Goal: Information Seeking & Learning: Learn about a topic

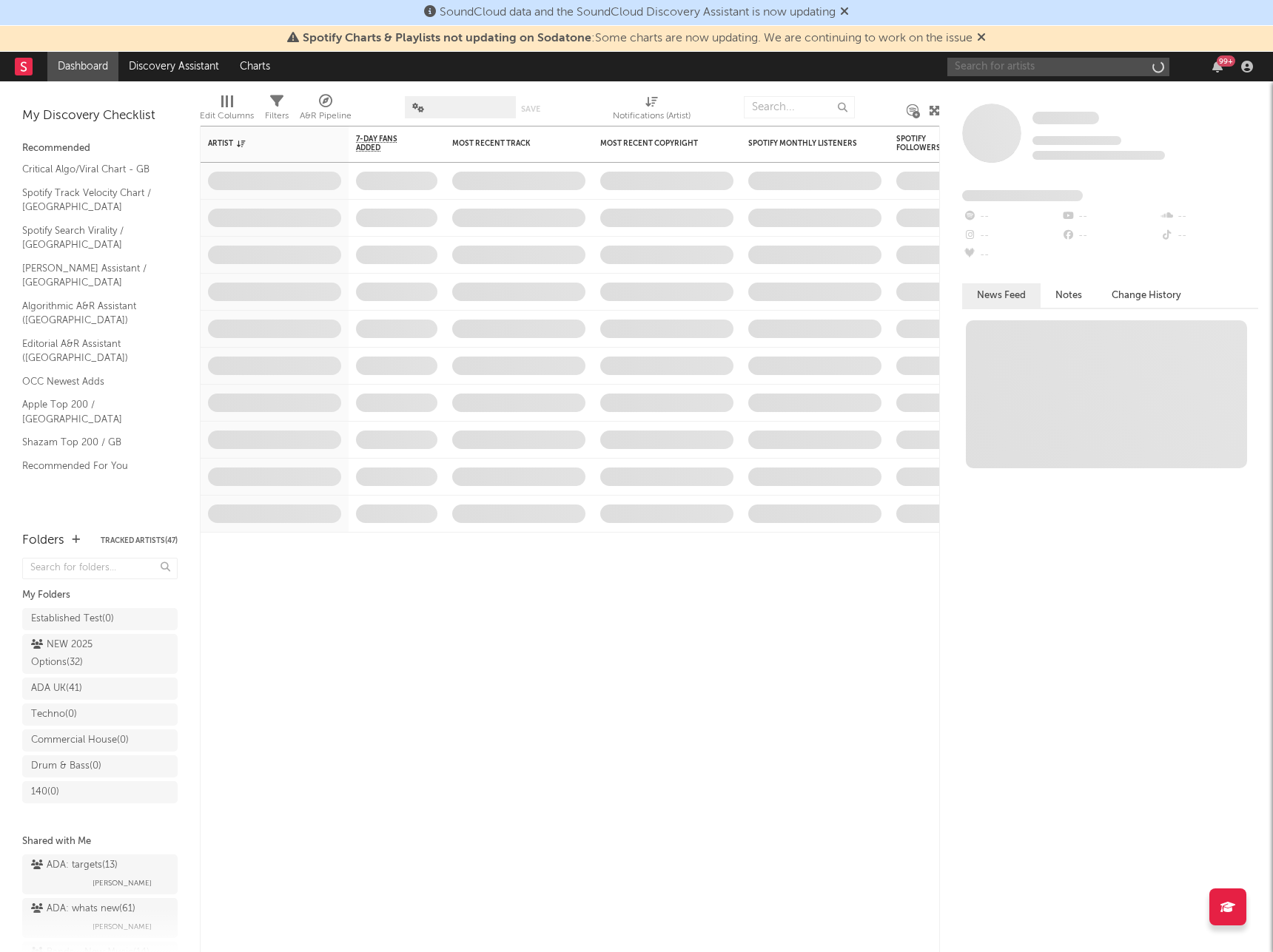
click at [987, 58] on input "text" at bounding box center [1059, 67] width 222 height 19
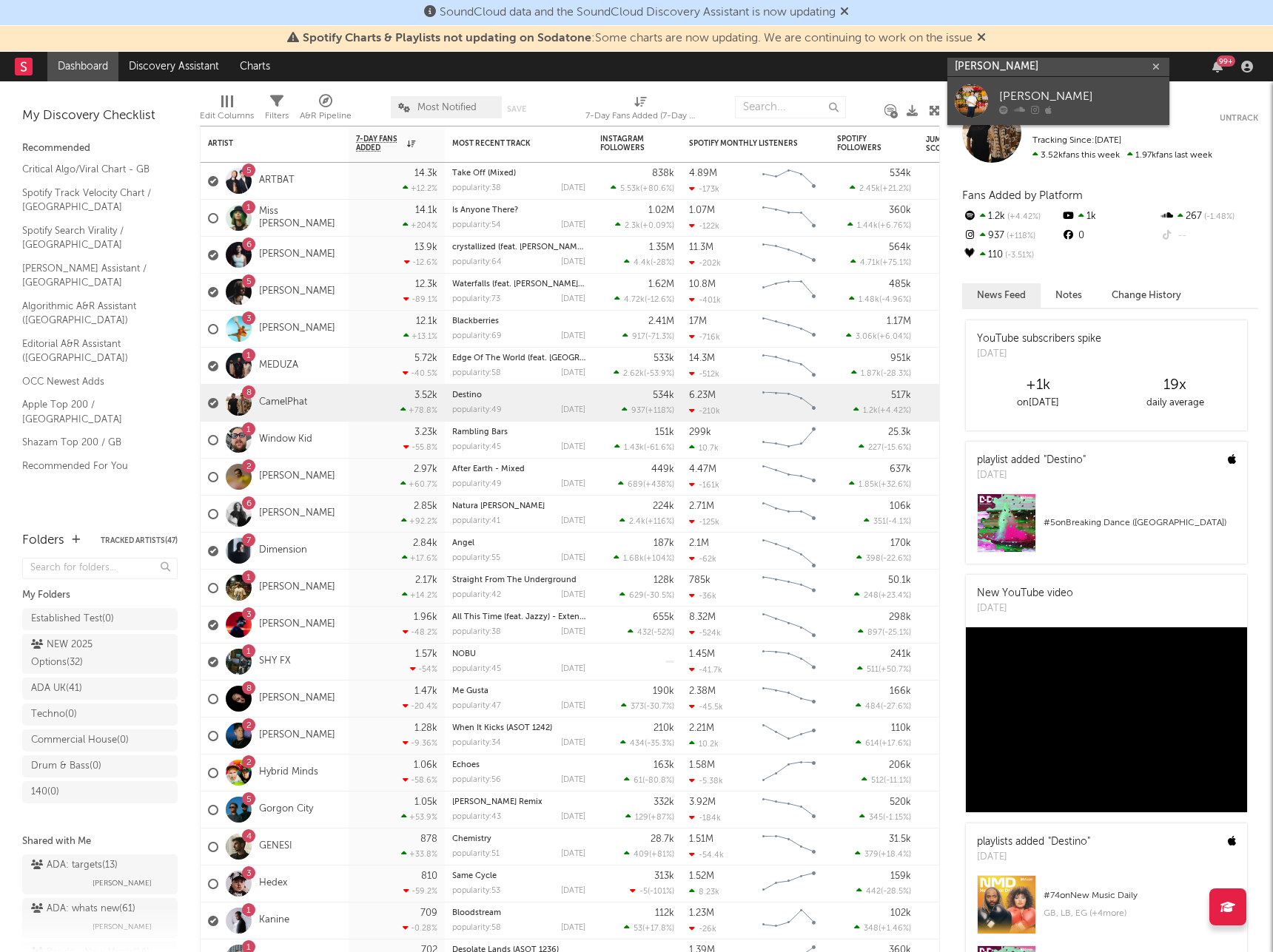
type input "[PERSON_NAME]"
click at [1038, 95] on div "[PERSON_NAME]" at bounding box center [1079, 96] width 162 height 18
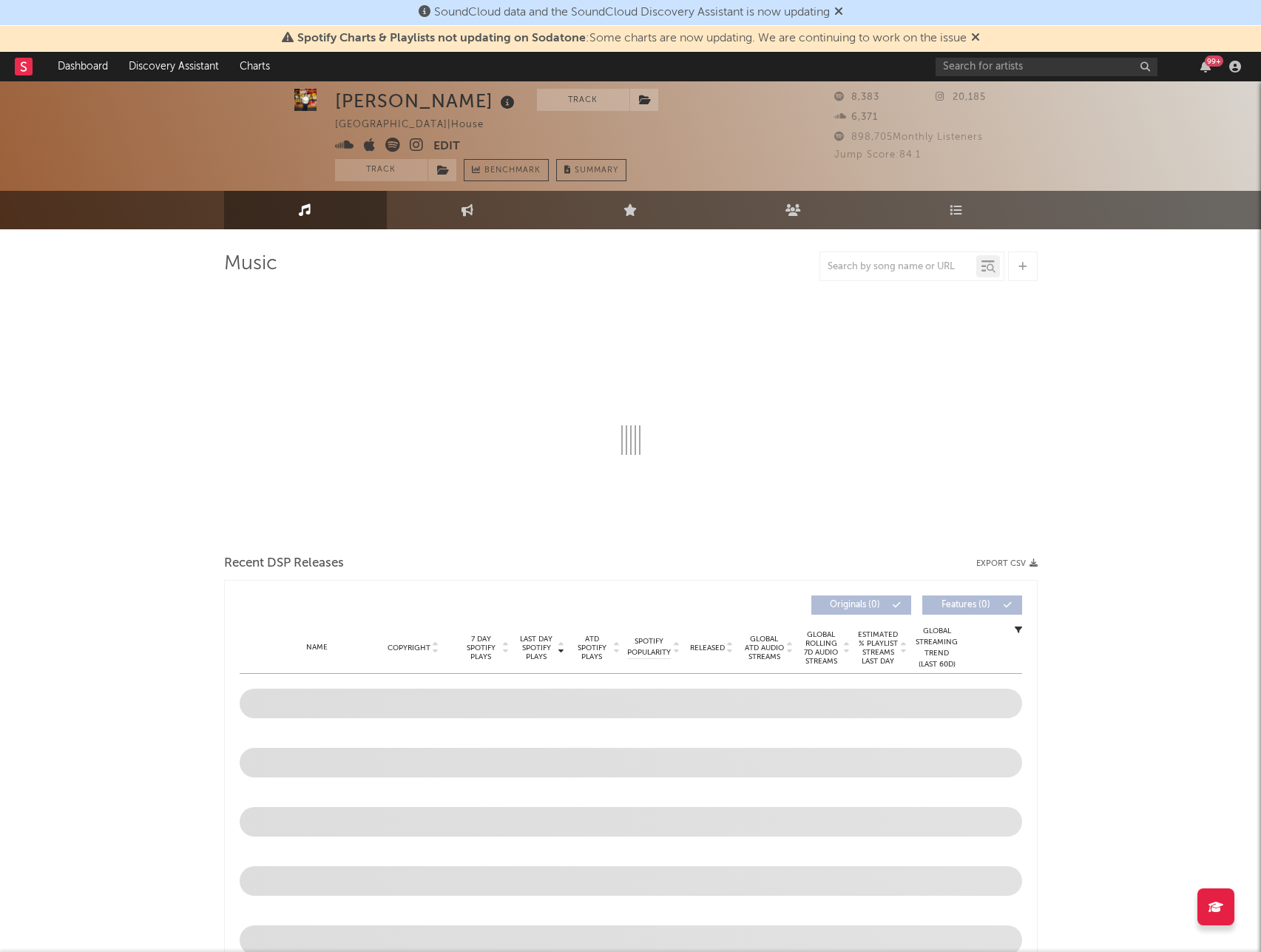
select select "6m"
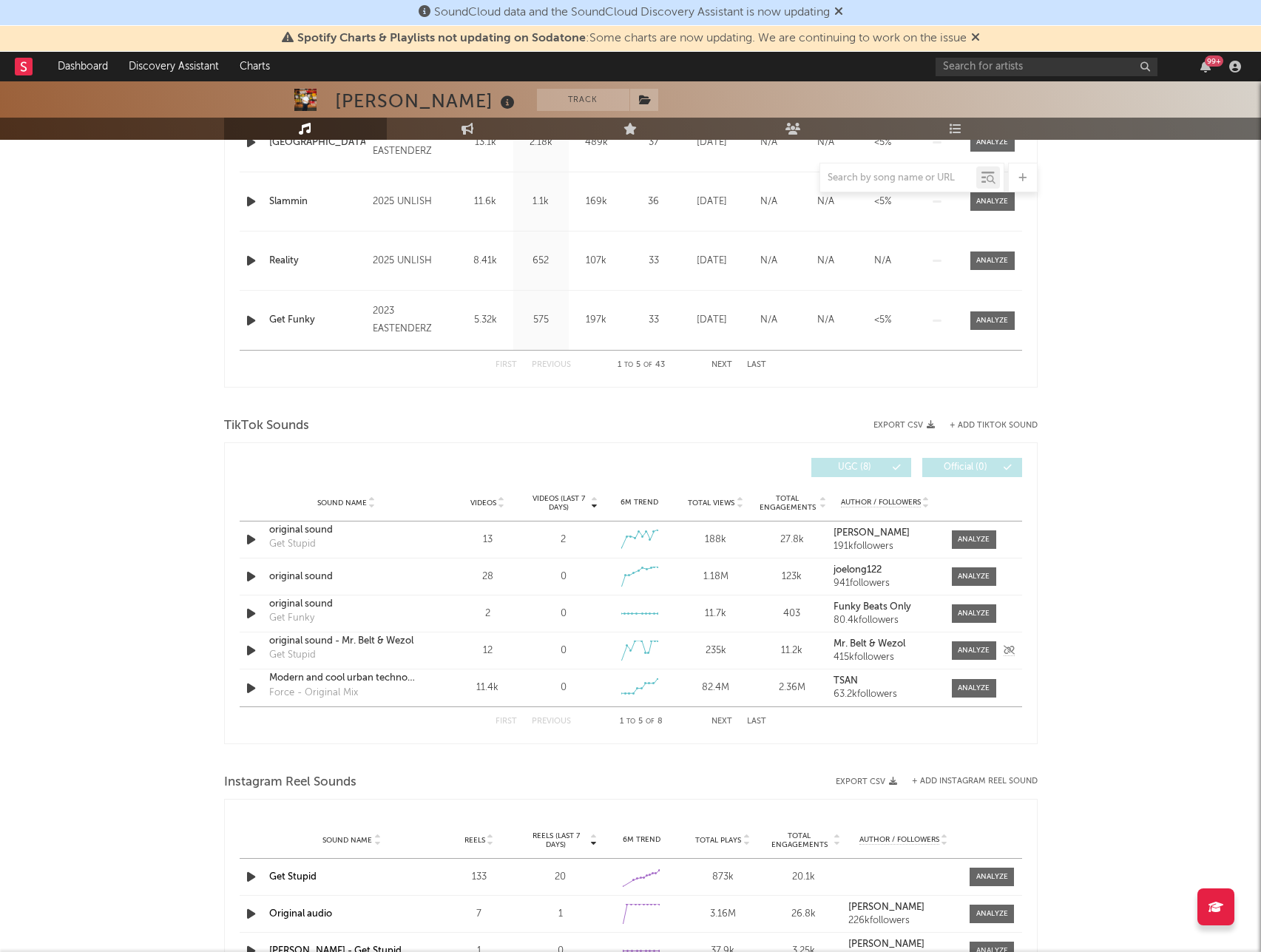
scroll to position [930, 0]
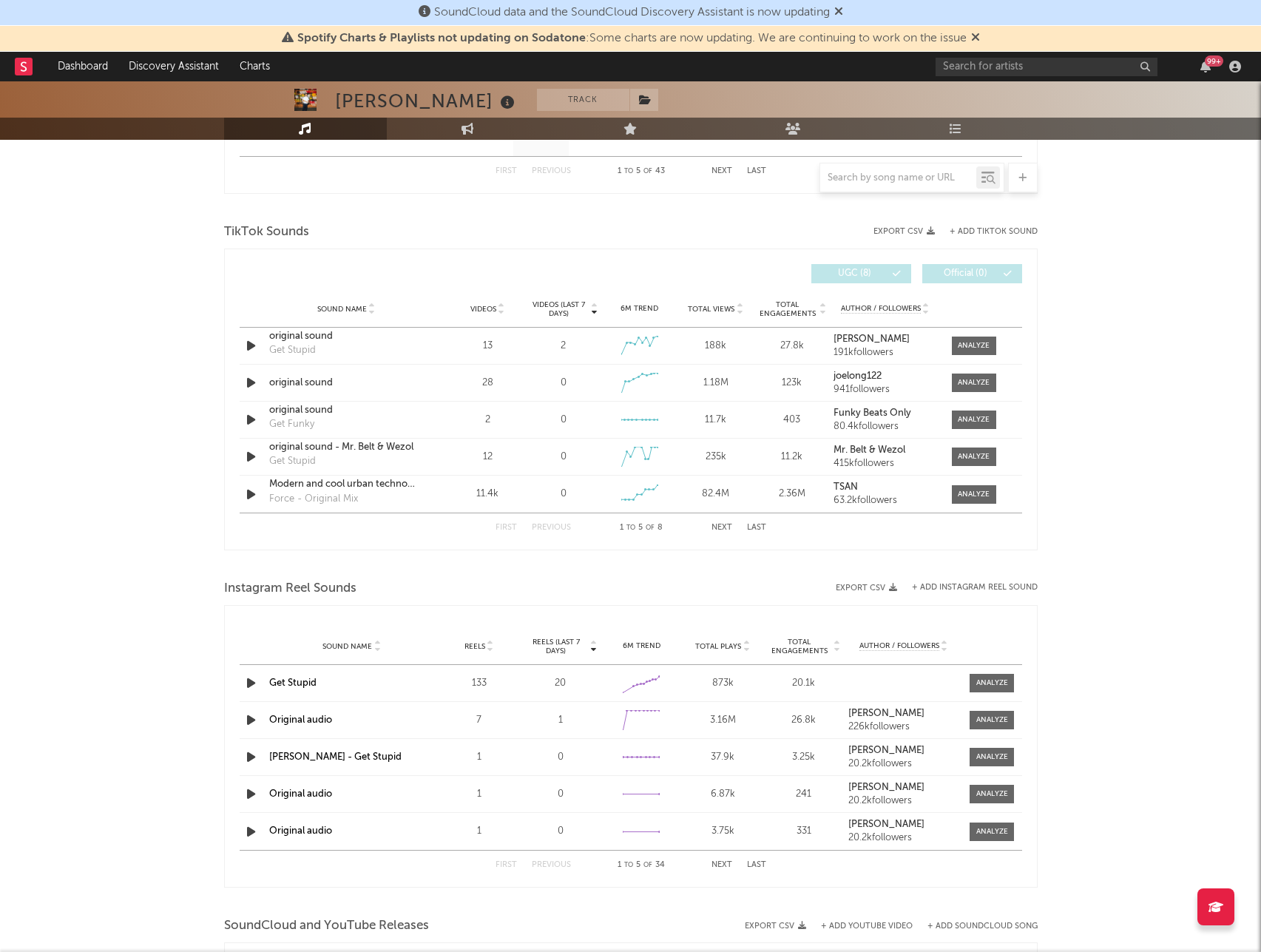
click at [501, 312] on icon at bounding box center [502, 312] width 8 height 6
click at [987, 391] on div "Sound Name Get Stupid Get Stupid Videos 1.26k Videos (last 7 days) -176 Weekly …" at bounding box center [631, 383] width 783 height 36
click at [985, 390] on span at bounding box center [974, 383] width 44 height 19
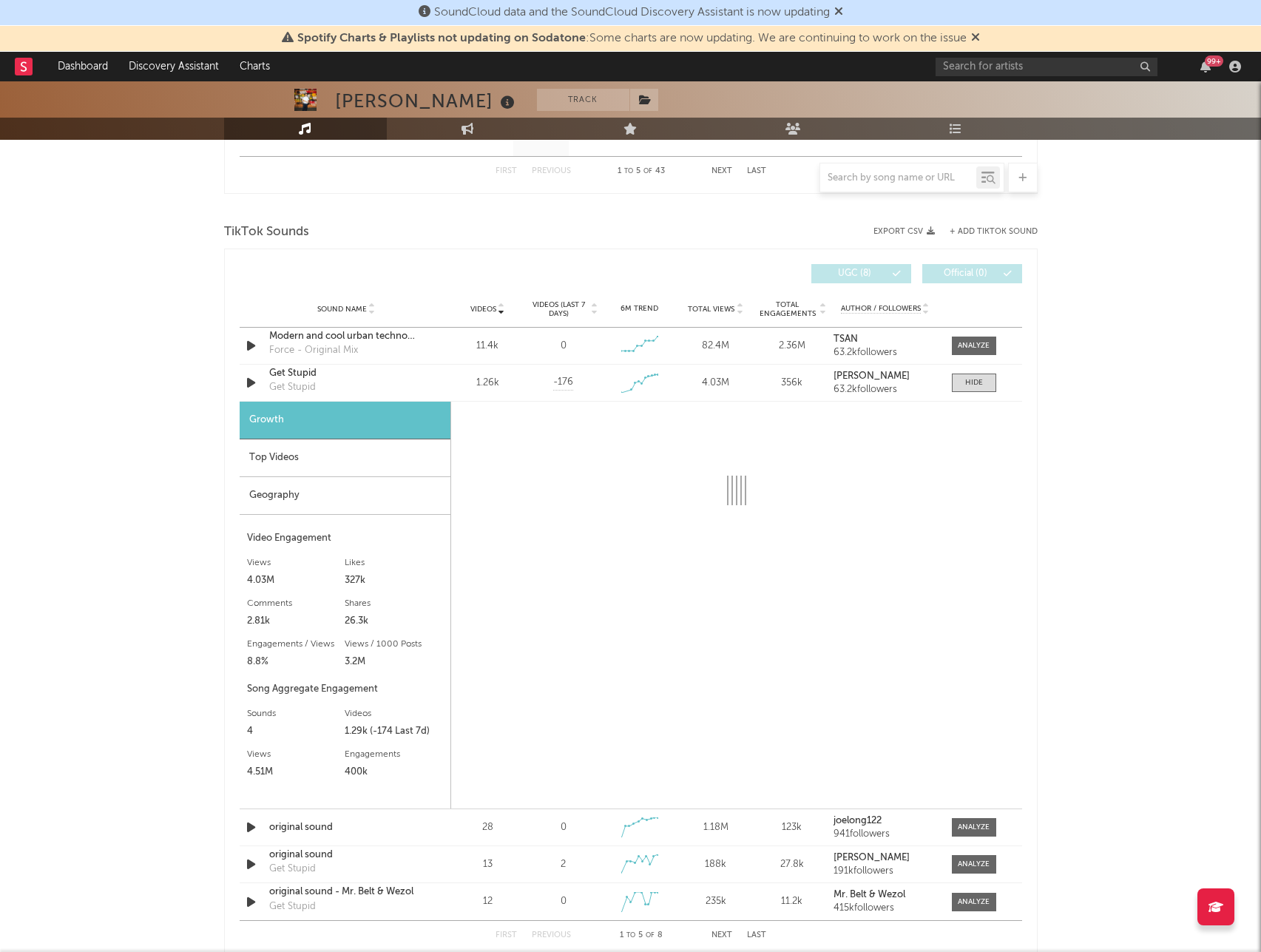
select select "1w"
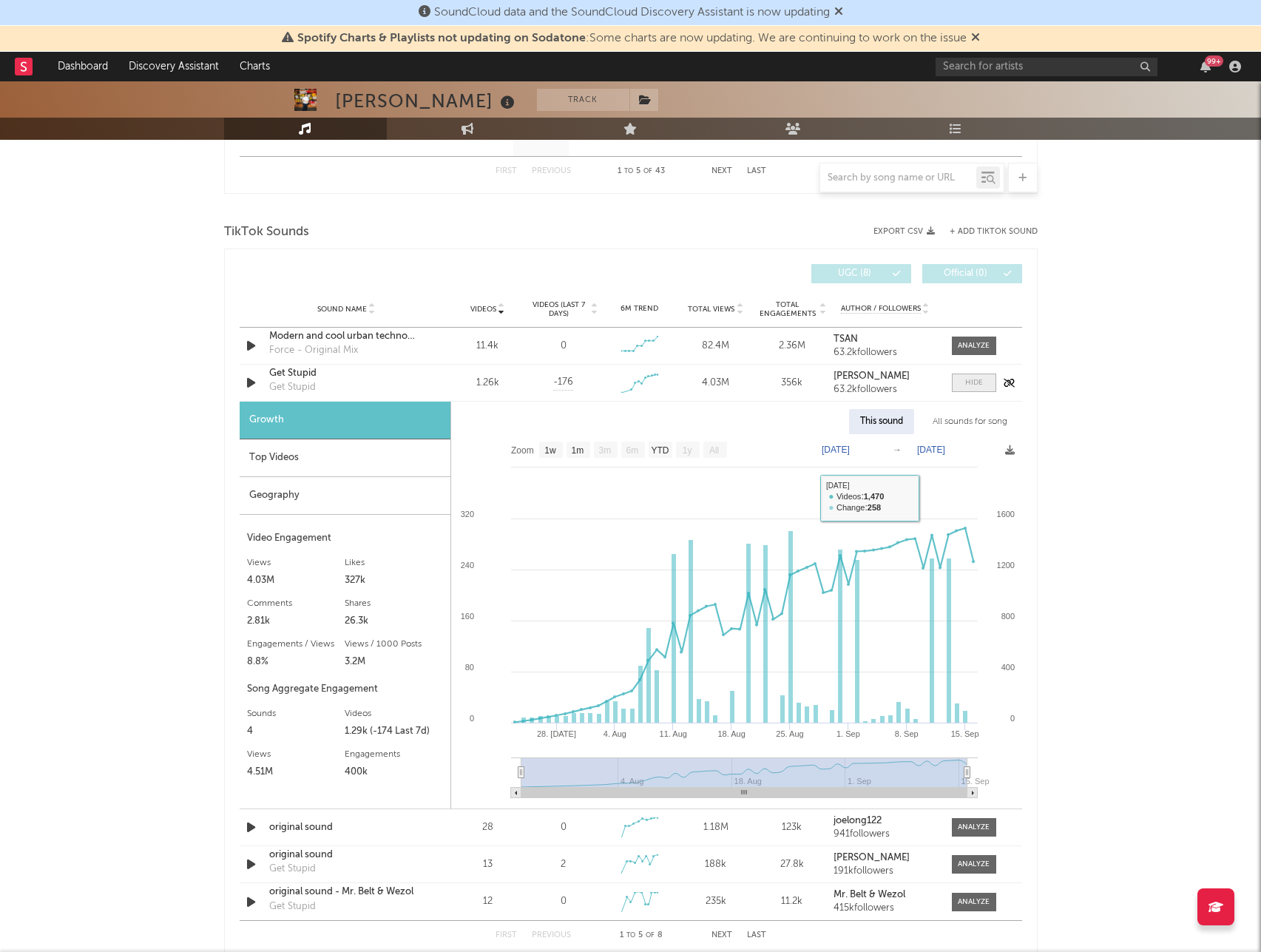
click at [960, 380] on span at bounding box center [974, 383] width 44 height 19
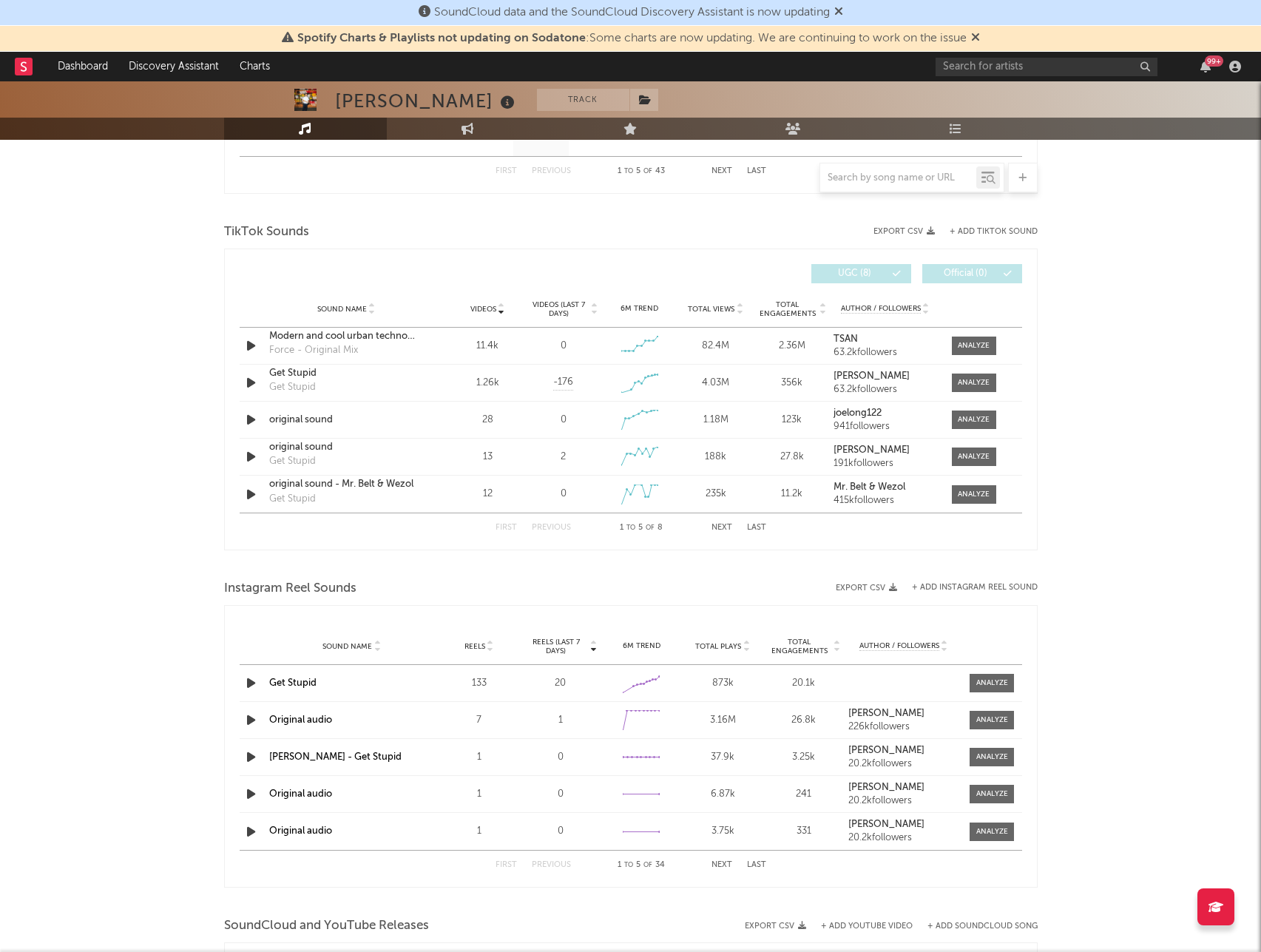
click at [476, 651] on div "Reels" at bounding box center [479, 645] width 74 height 11
click at [1004, 64] on input "text" at bounding box center [1047, 67] width 222 height 19
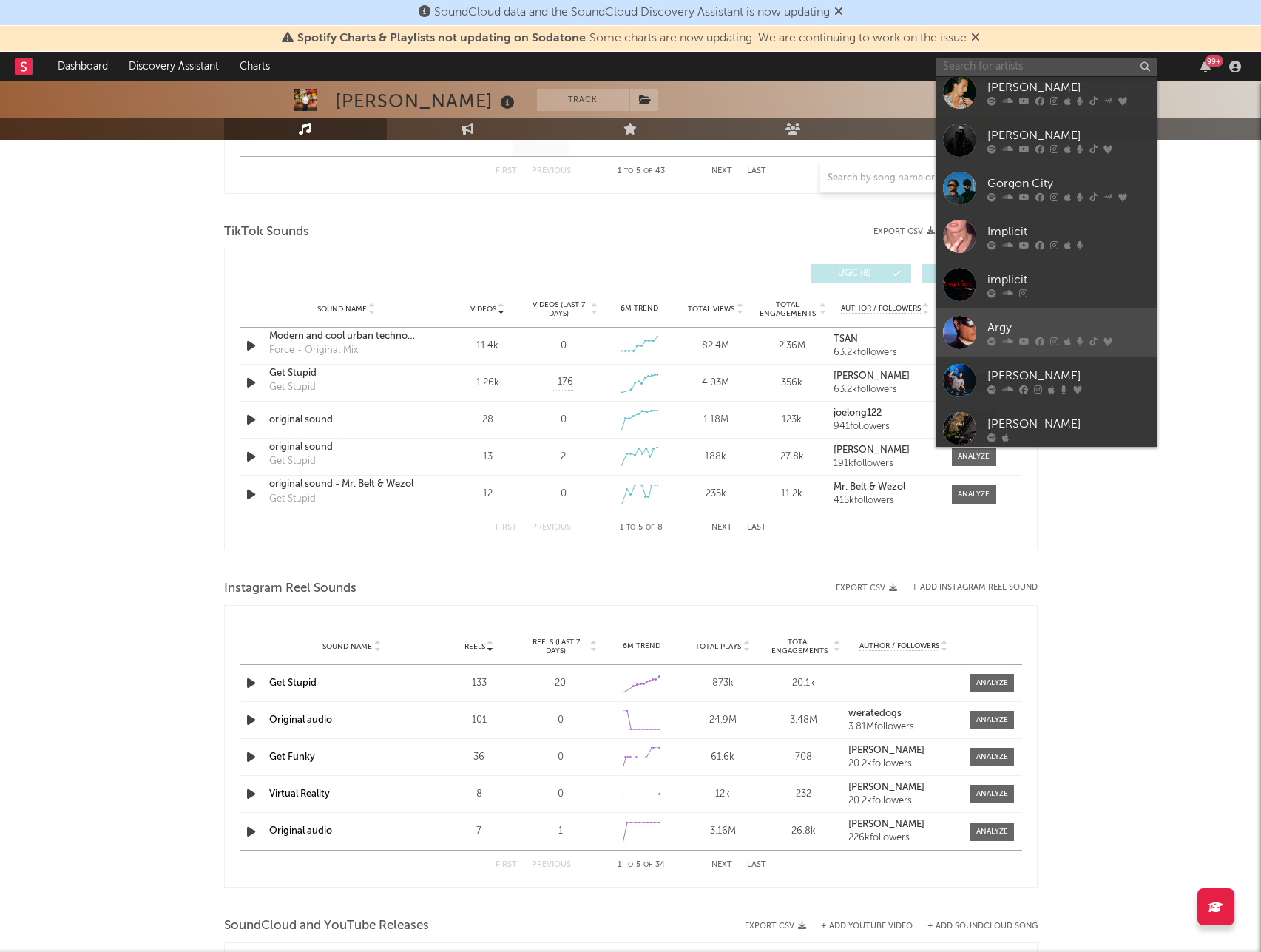
scroll to position [0, 0]
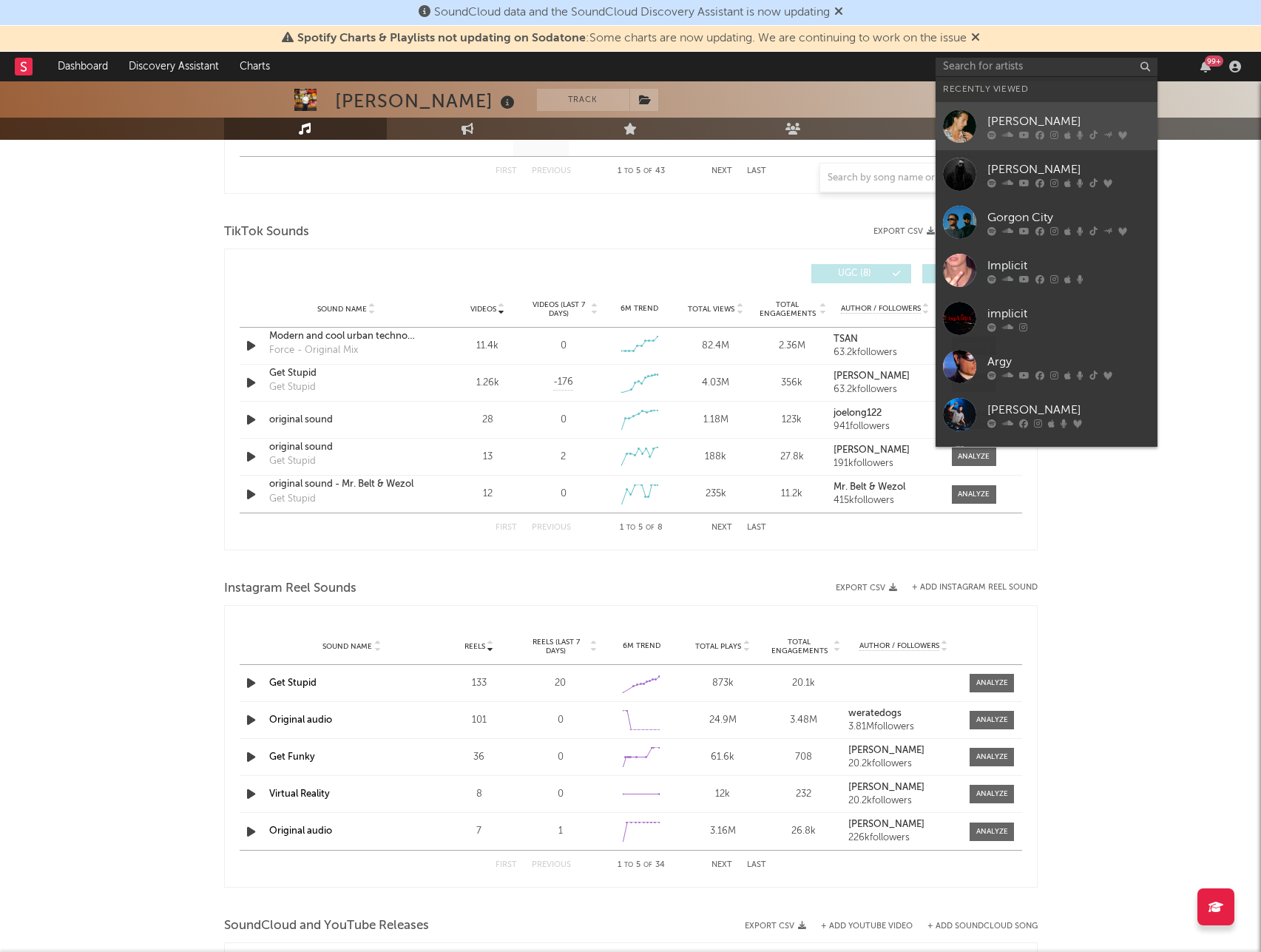
click at [1002, 122] on div "[PERSON_NAME]" at bounding box center [1068, 121] width 162 height 18
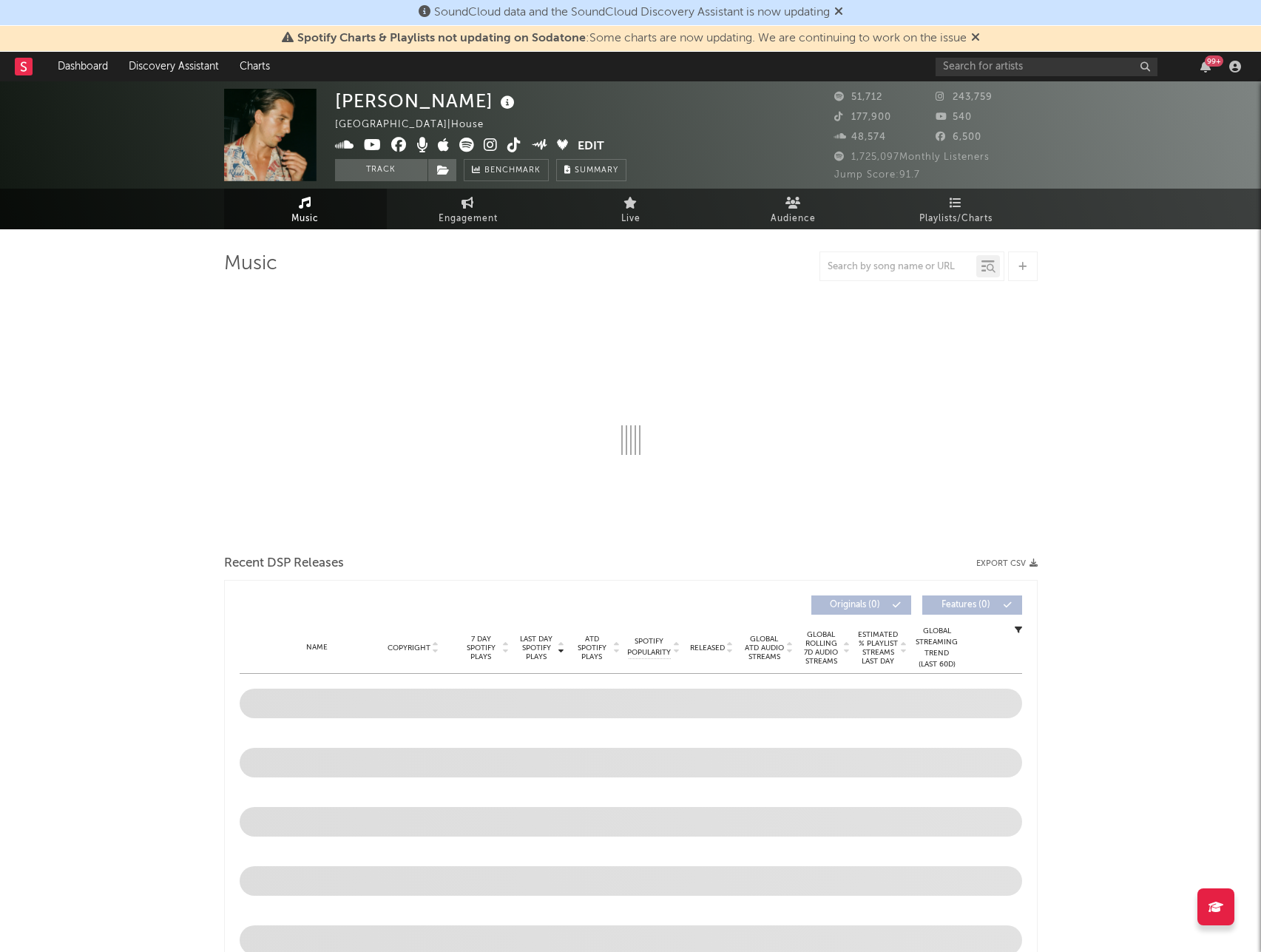
select select "6m"
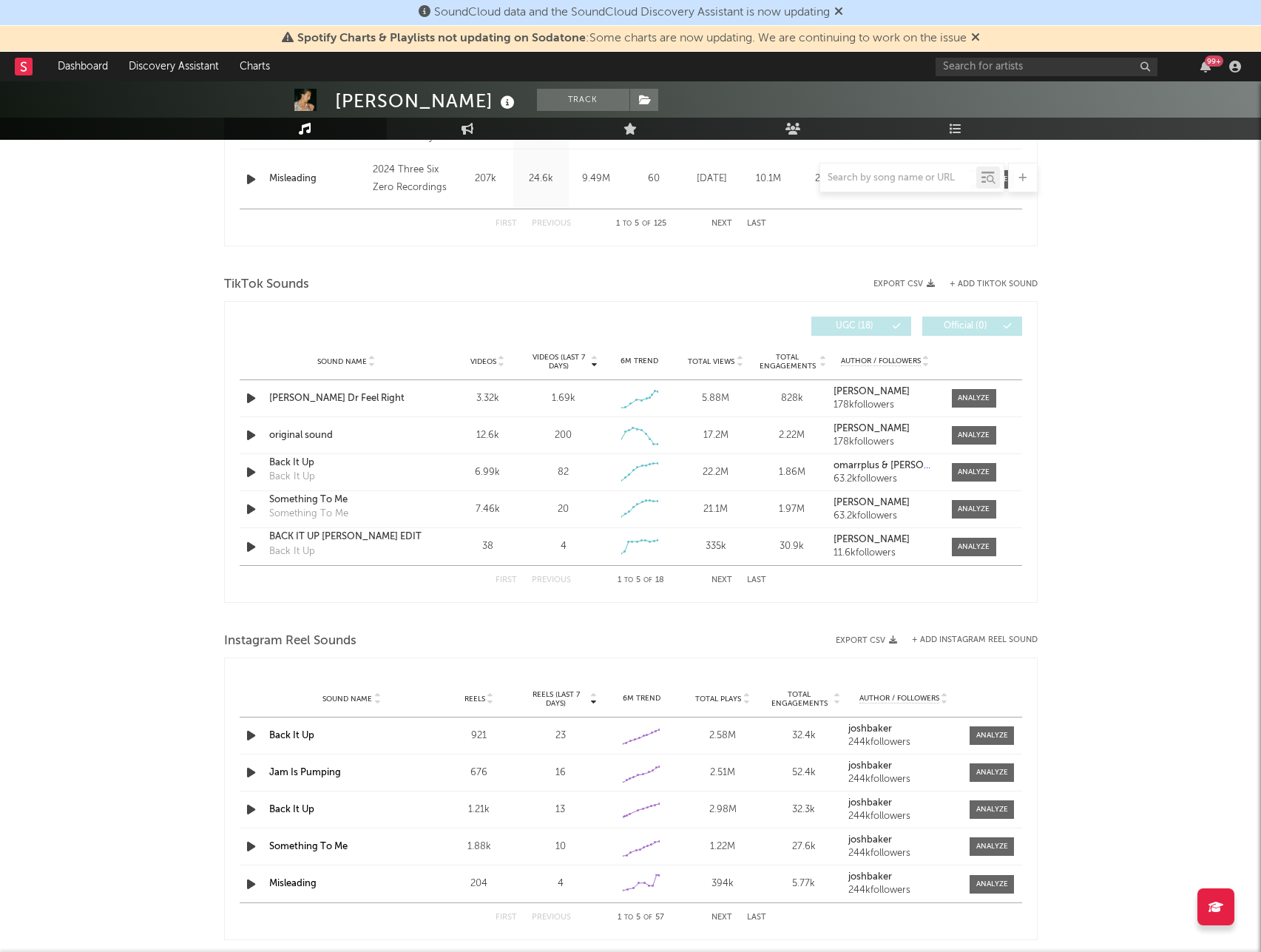
scroll to position [888, 0]
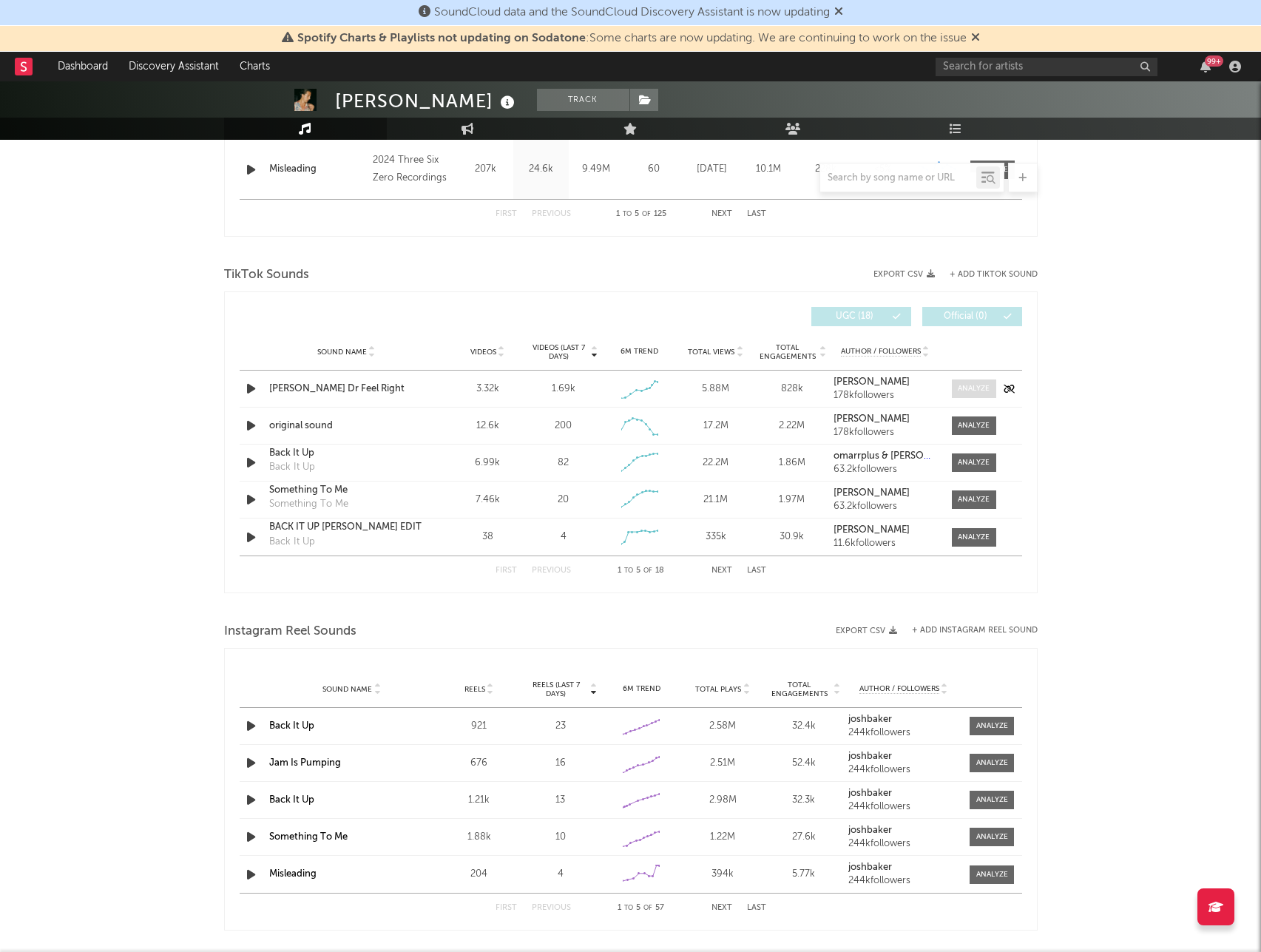
click at [953, 387] on span at bounding box center [974, 388] width 44 height 19
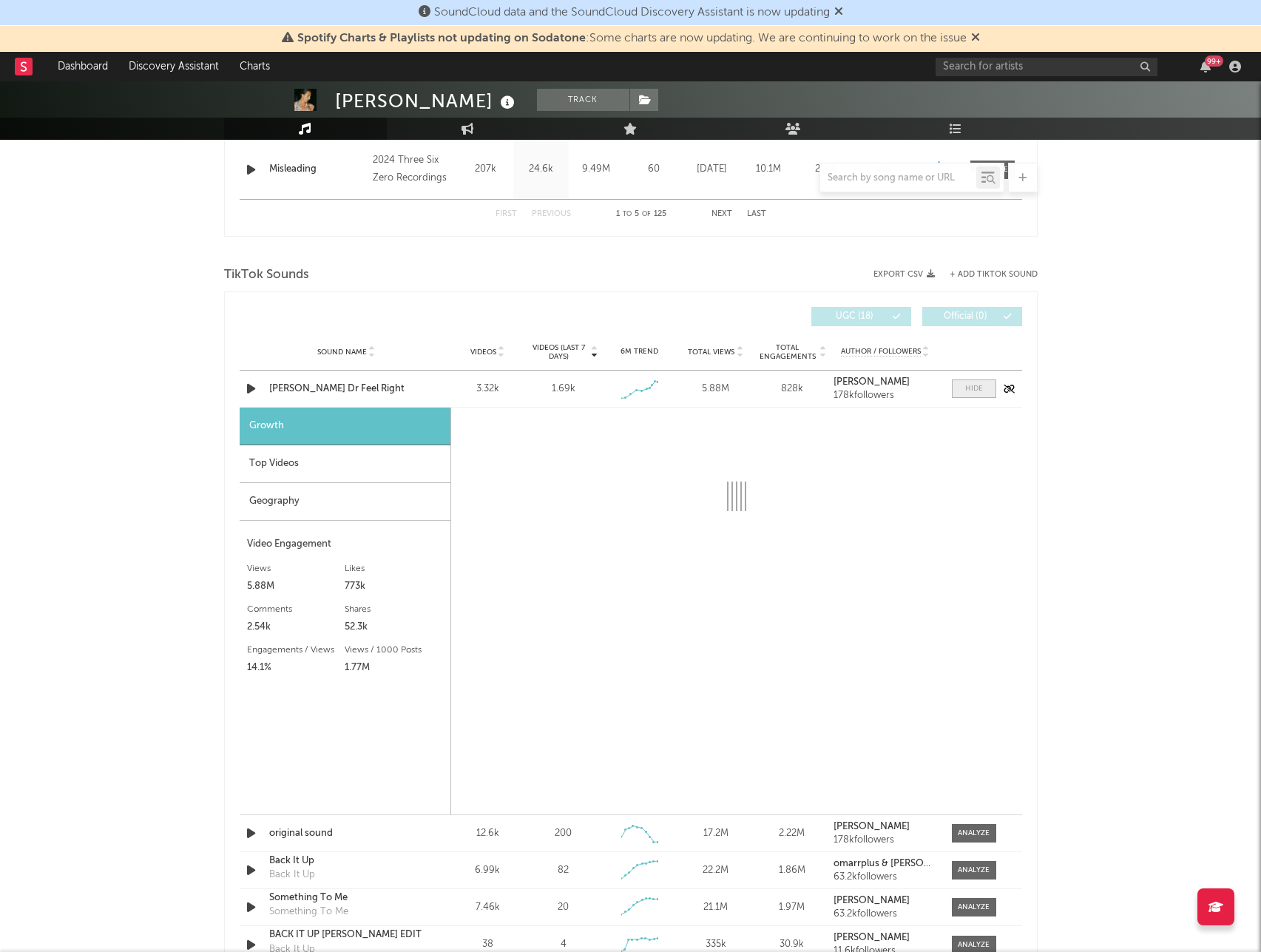
select select "1w"
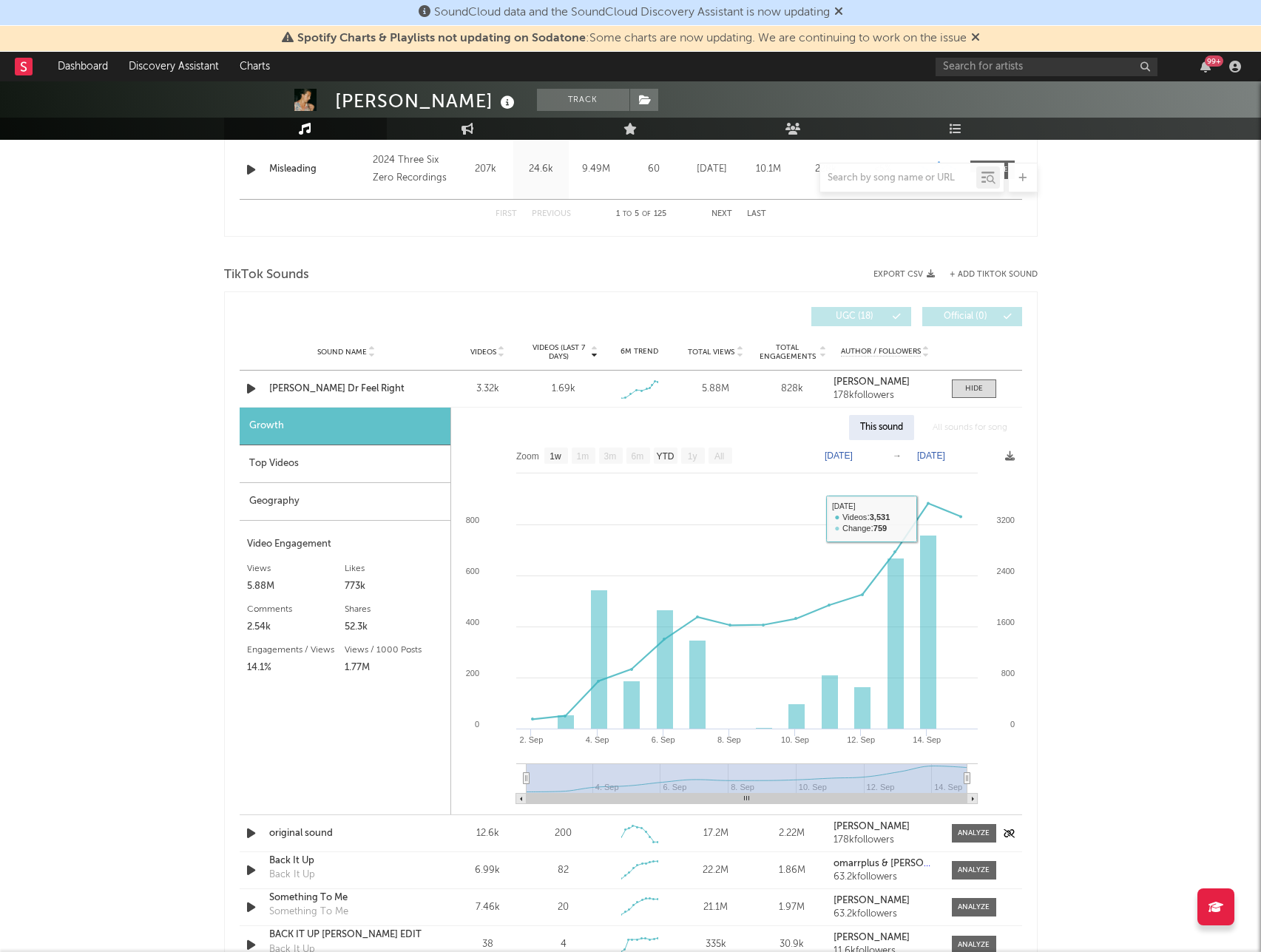
click at [969, 393] on div at bounding box center [975, 388] width 18 height 11
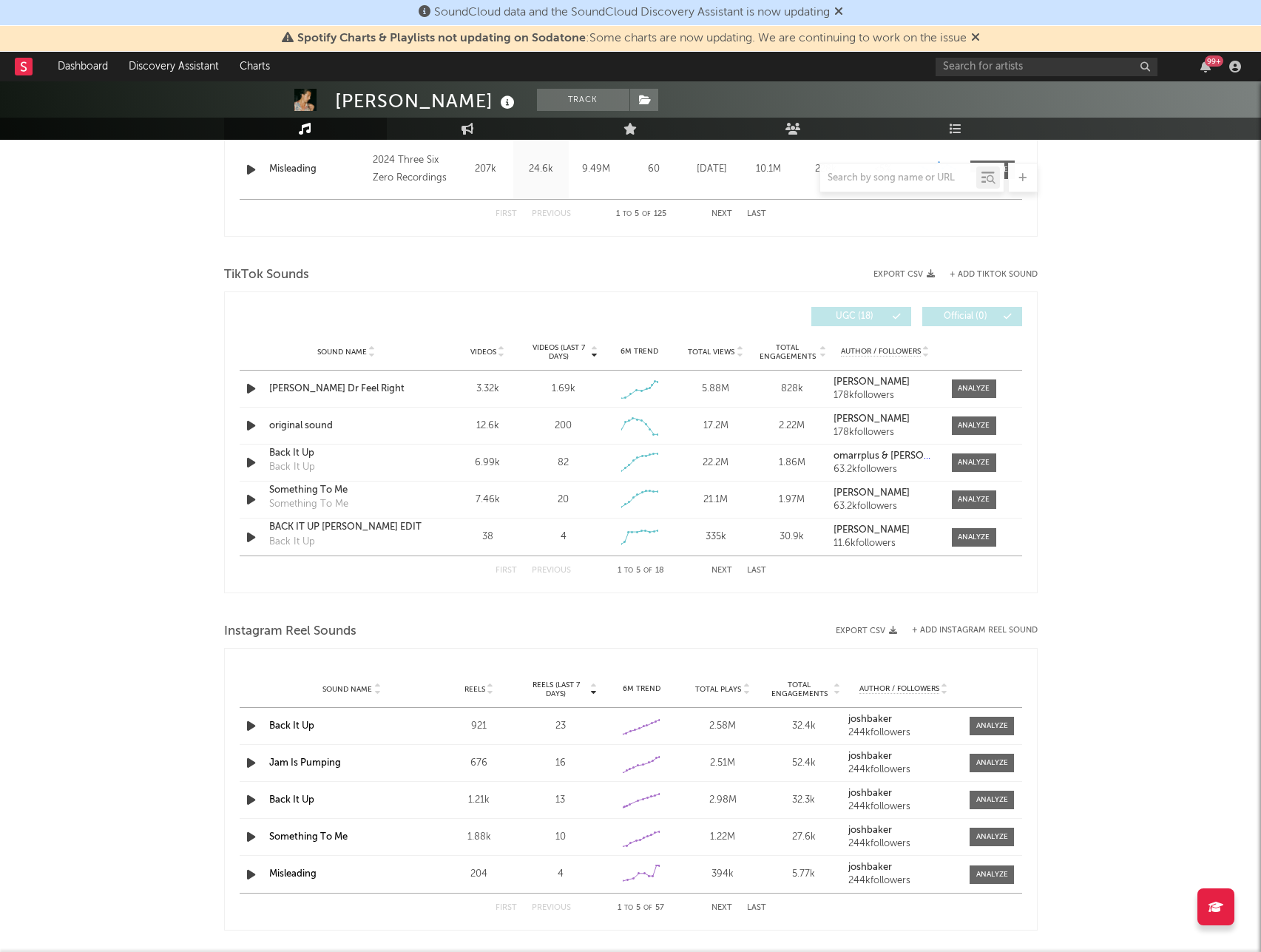
click at [716, 566] on button "Next" at bounding box center [722, 570] width 21 height 8
click at [717, 567] on button "Next" at bounding box center [722, 570] width 21 height 8
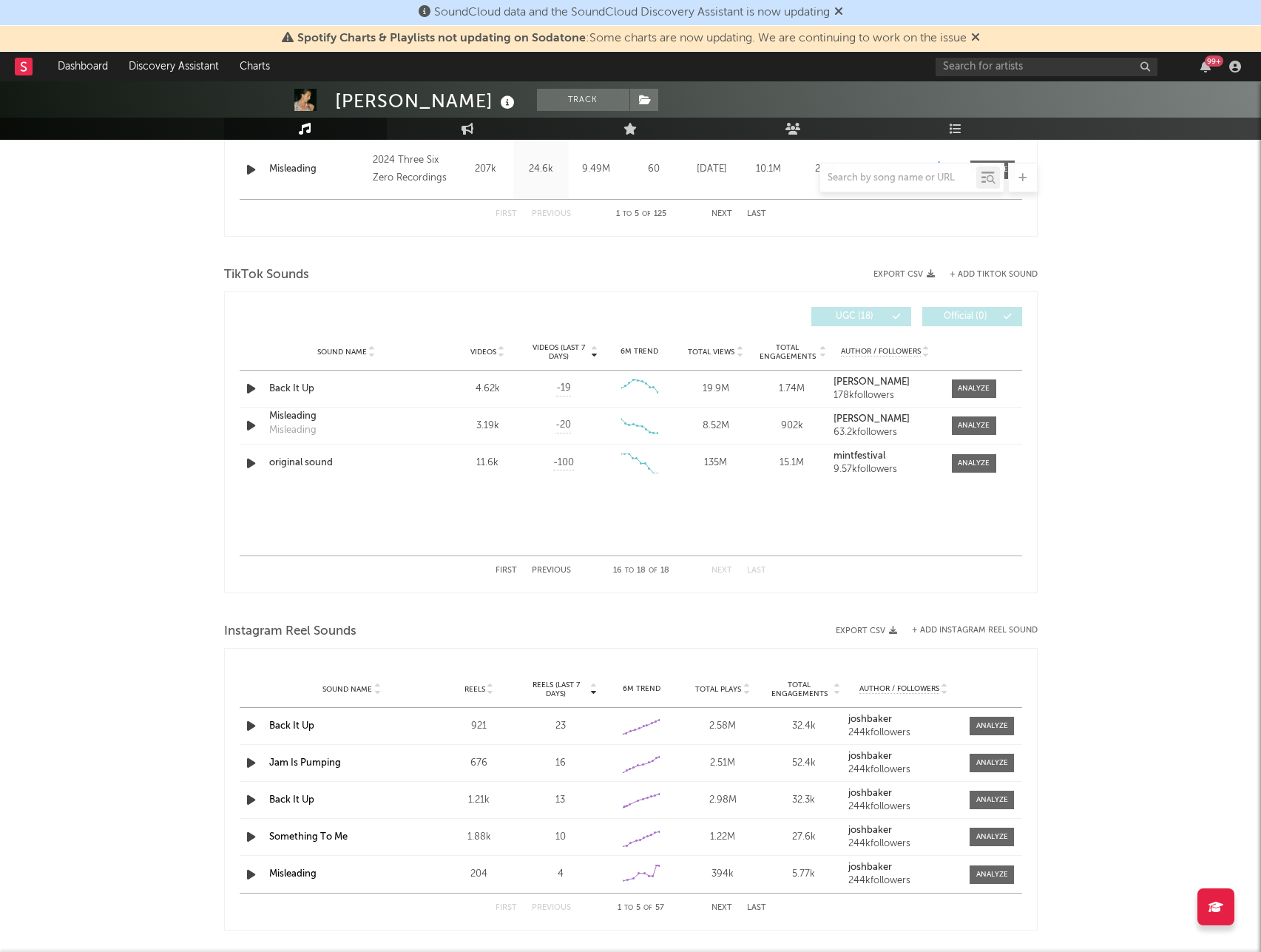
click at [569, 563] on div "First Previous 16 to 18 of 18 Next Last" at bounding box center [630, 570] width 270 height 29
click at [562, 565] on div "First Previous 16 to 18 of 18 Next Last" at bounding box center [630, 570] width 270 height 29
click at [559, 568] on button "Previous" at bounding box center [552, 570] width 39 height 8
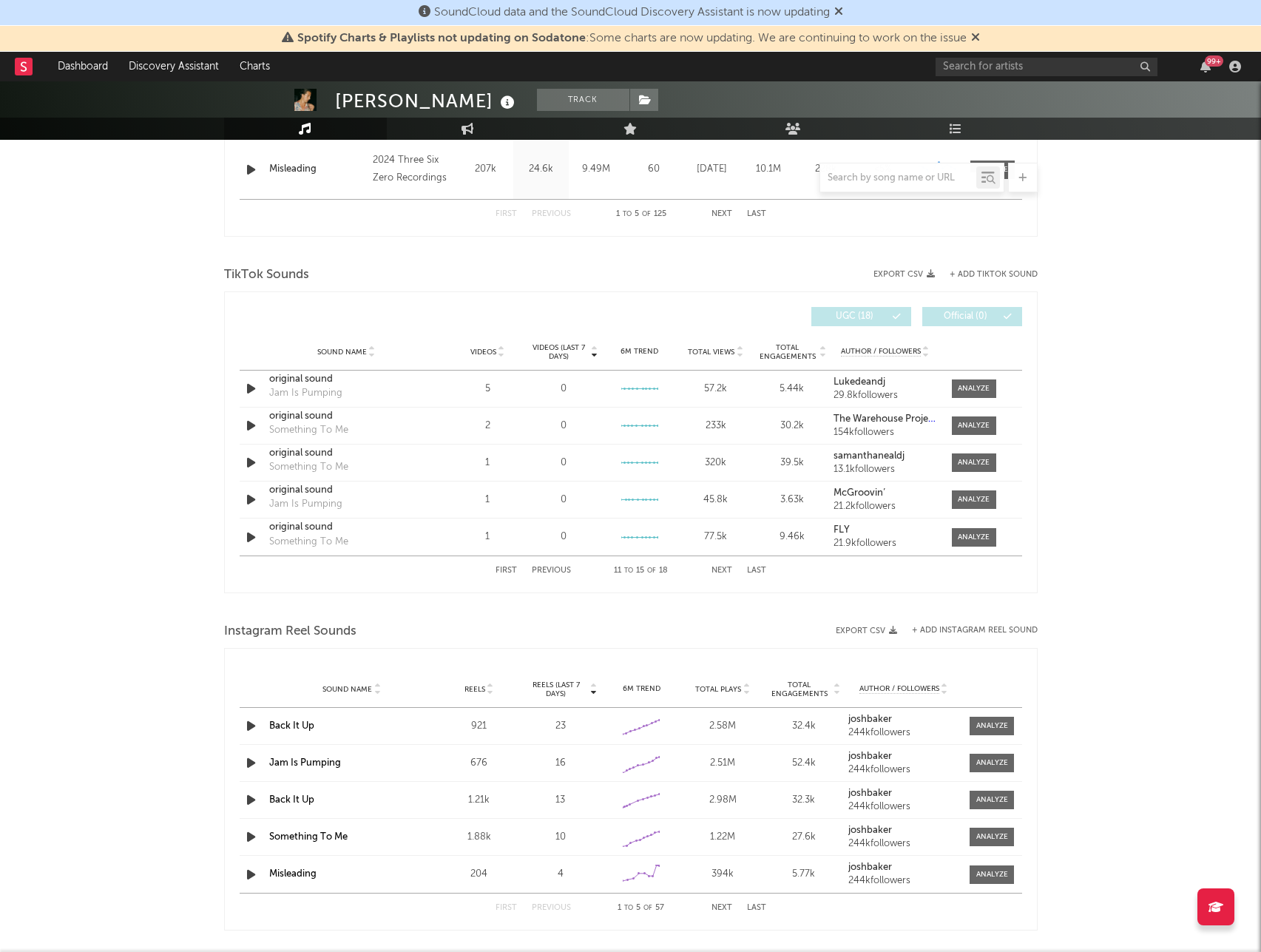
click at [559, 568] on button "Previous" at bounding box center [552, 570] width 39 height 8
click at [312, 428] on div "original sound" at bounding box center [346, 426] width 154 height 15
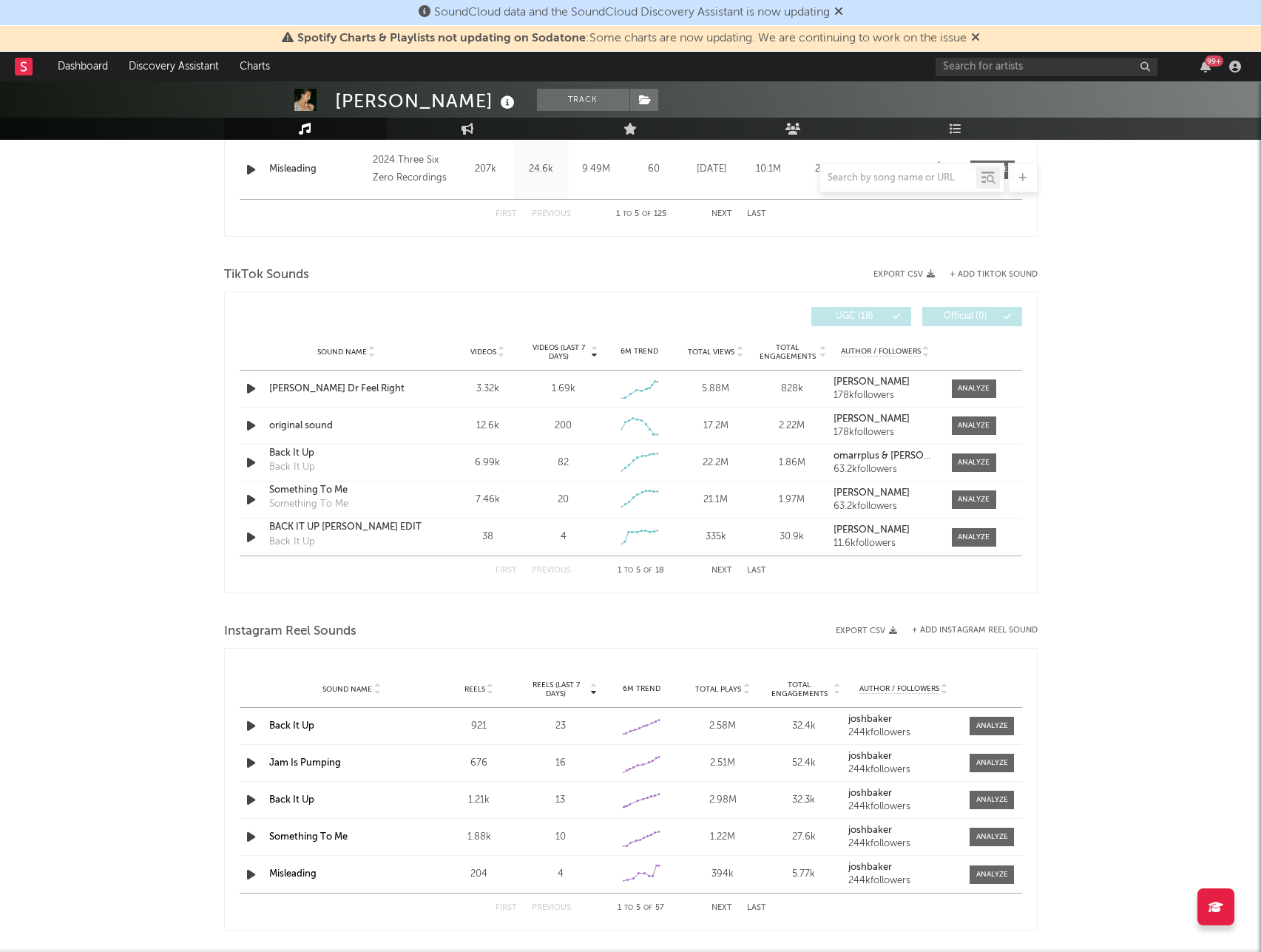
click at [989, 56] on div "99 +" at bounding box center [1091, 67] width 311 height 30
click at [1047, 58] on input "text" at bounding box center [1047, 67] width 222 height 19
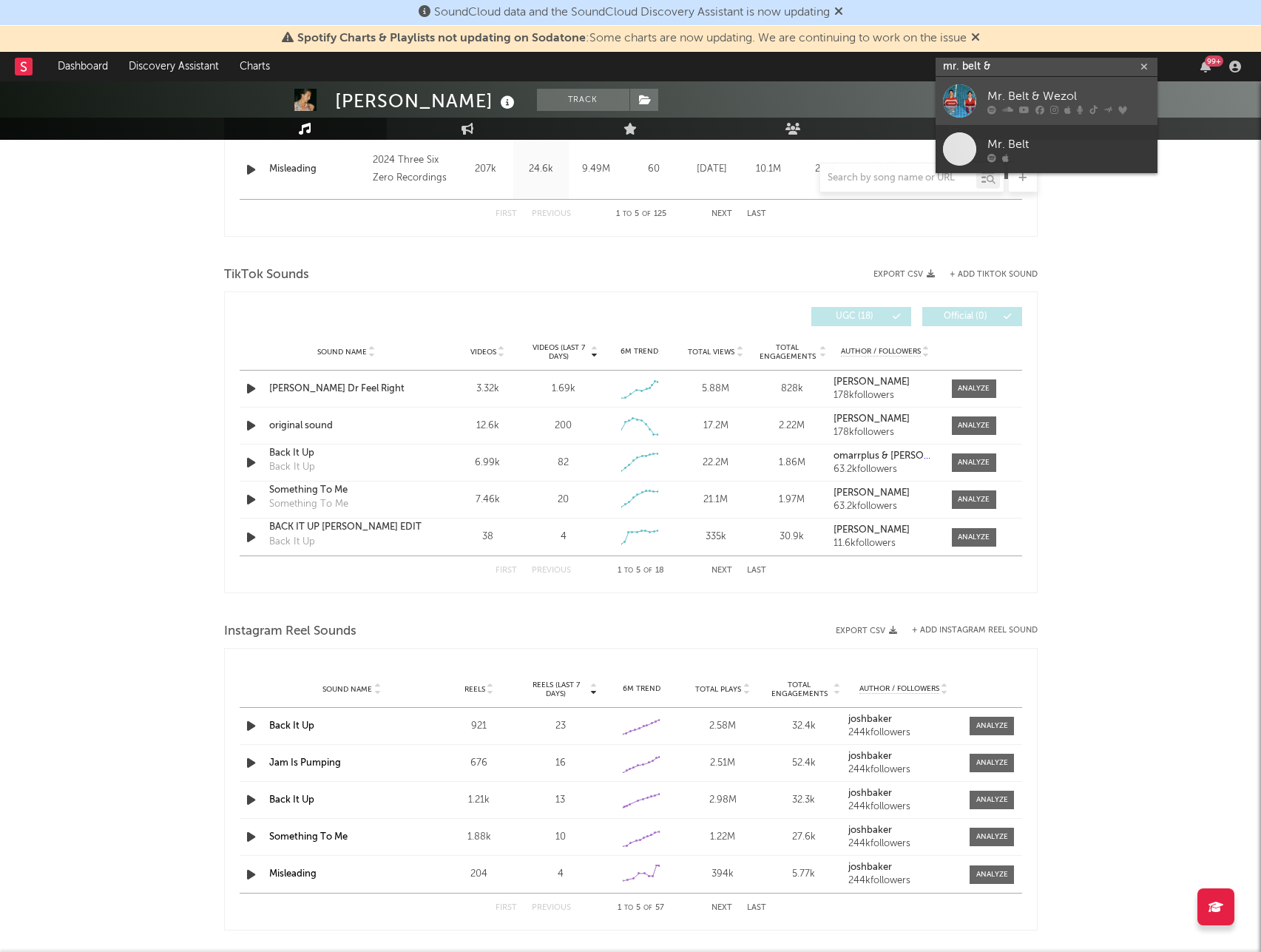
type input "mr. belt &"
click at [1050, 97] on div "Mr. Belt & Wezol" at bounding box center [1068, 96] width 162 height 18
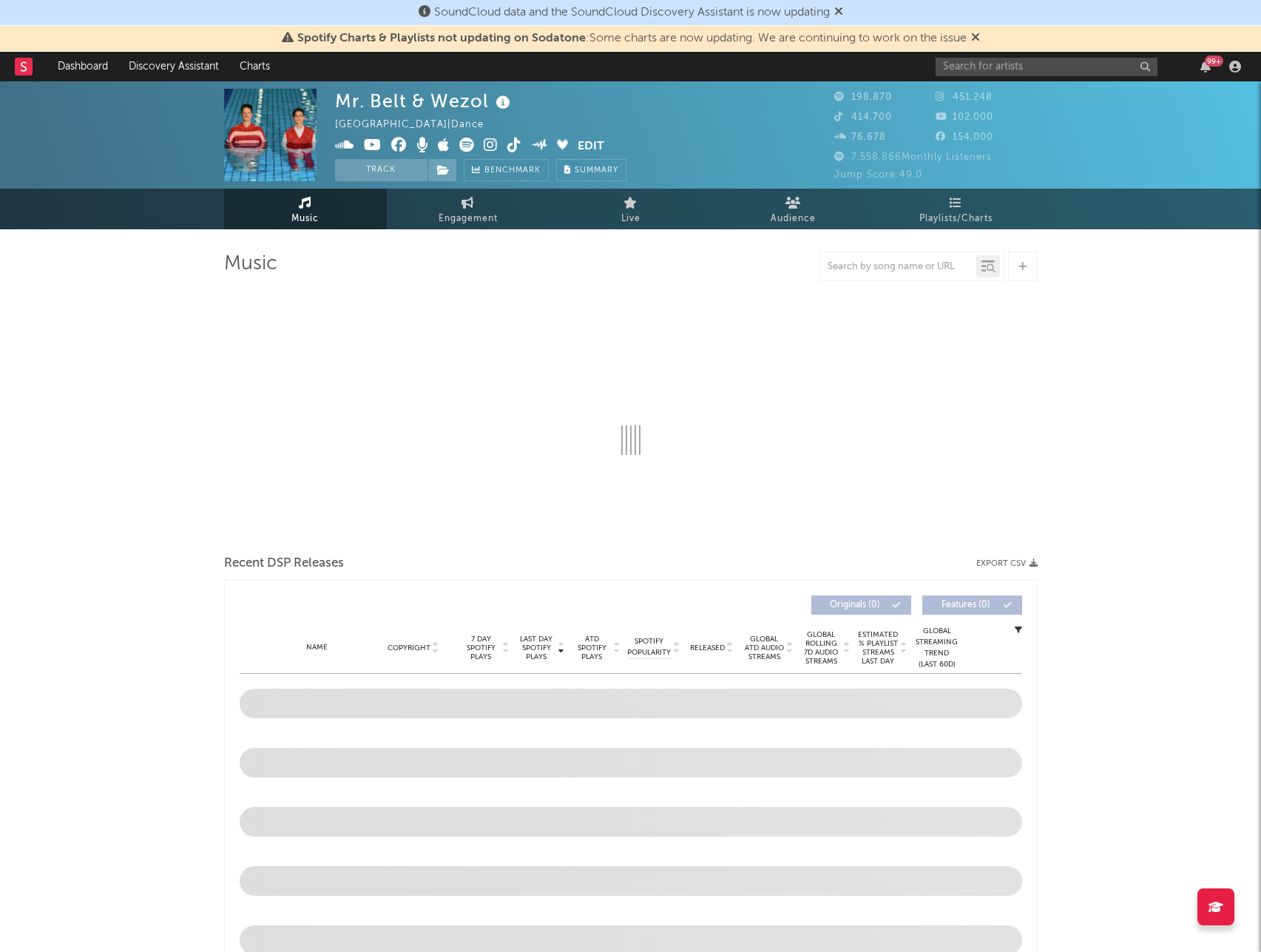
select select "6m"
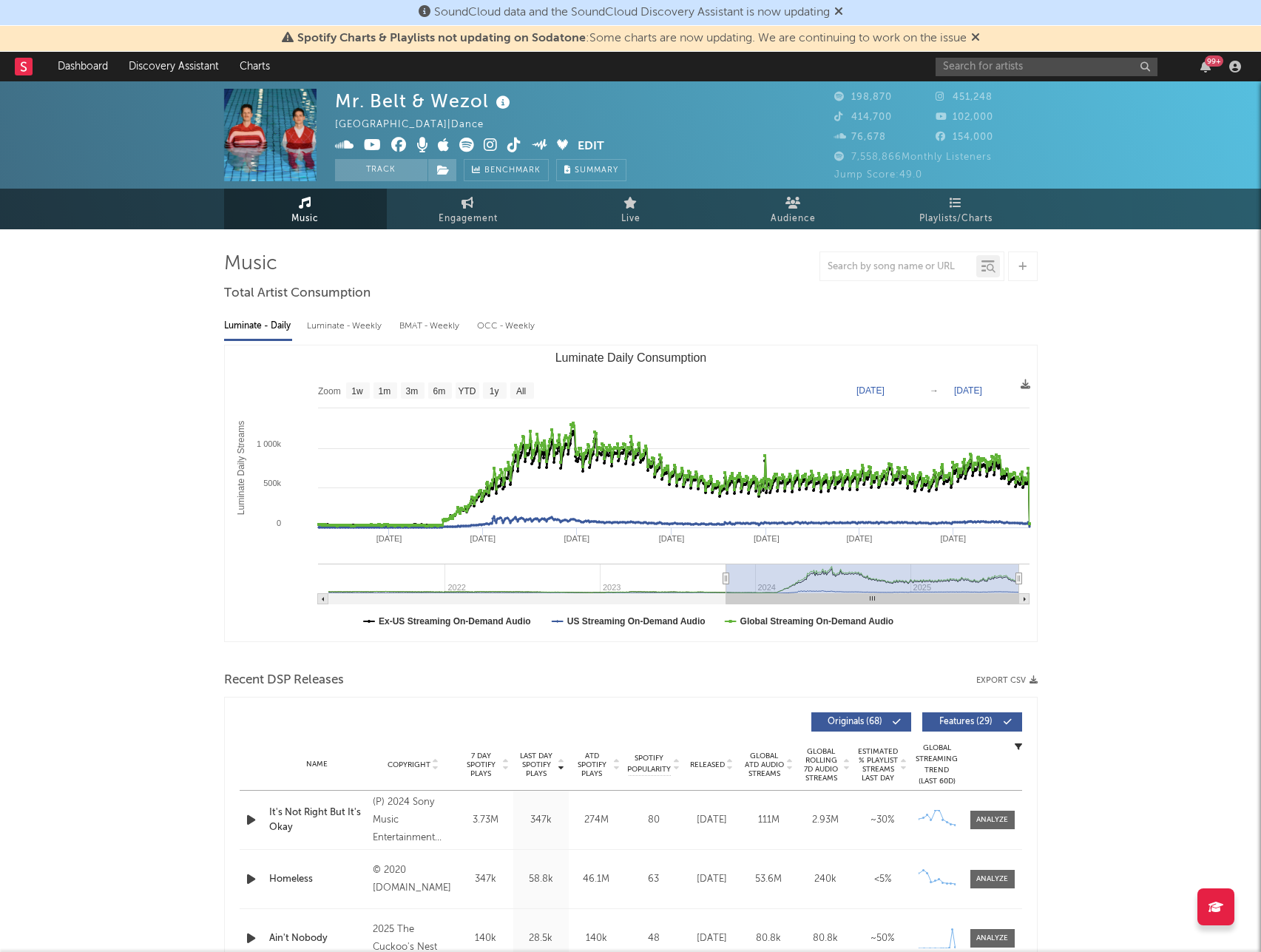
drag, startPoint x: 941, startPoint y: 576, endPoint x: 530, endPoint y: 531, distance: 413.5
click at [723, 583] on icon "Luminate Daily Consumption" at bounding box center [726, 578] width 6 height 11
type input "[DATE]"
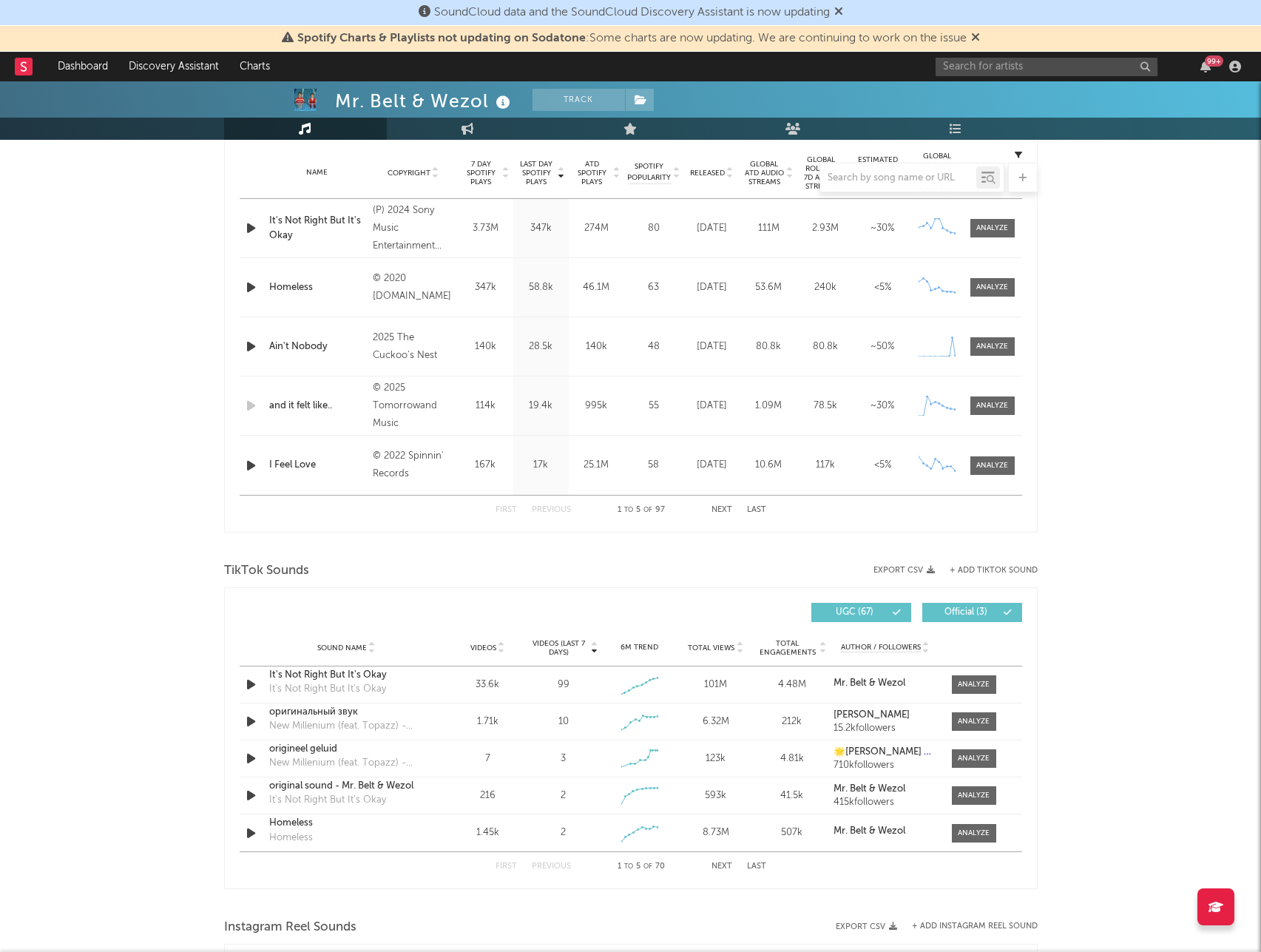
click at [1139, 482] on div "Mr. Belt & Wezol Track [GEOGRAPHIC_DATA] | Dance Edit Track Benchmark Summary 1…" at bounding box center [630, 607] width 1261 height 2234
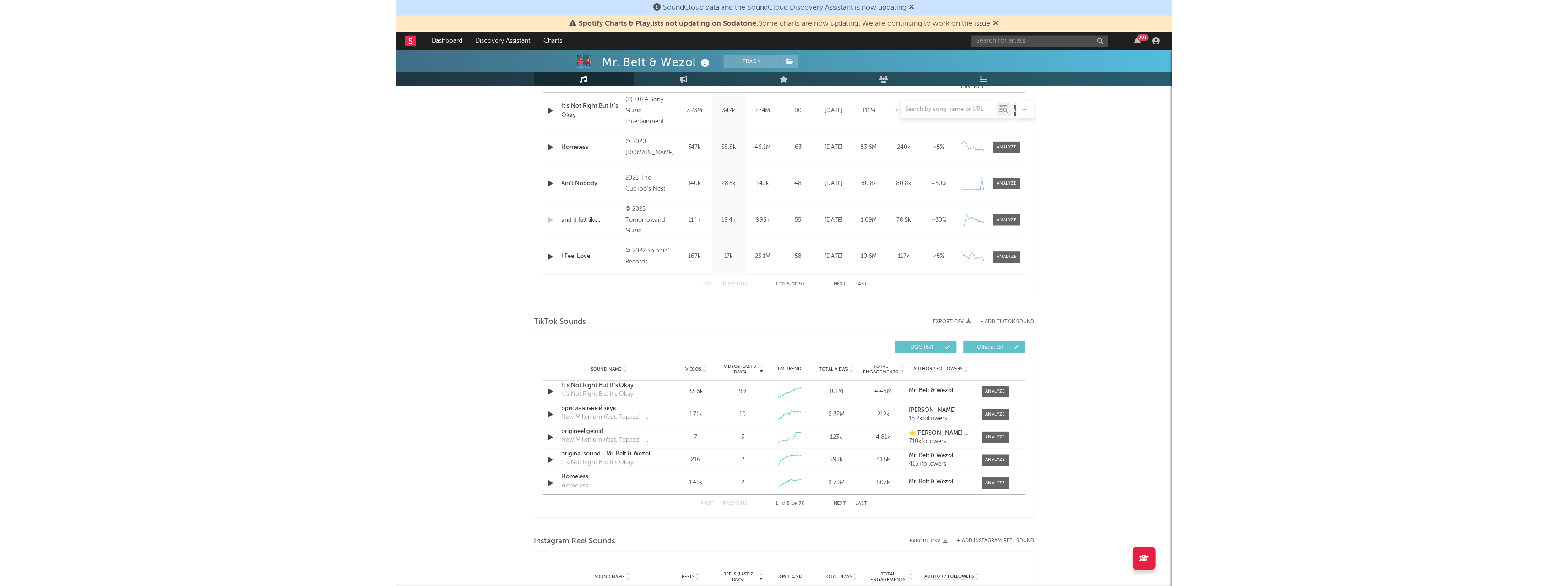
scroll to position [412, 0]
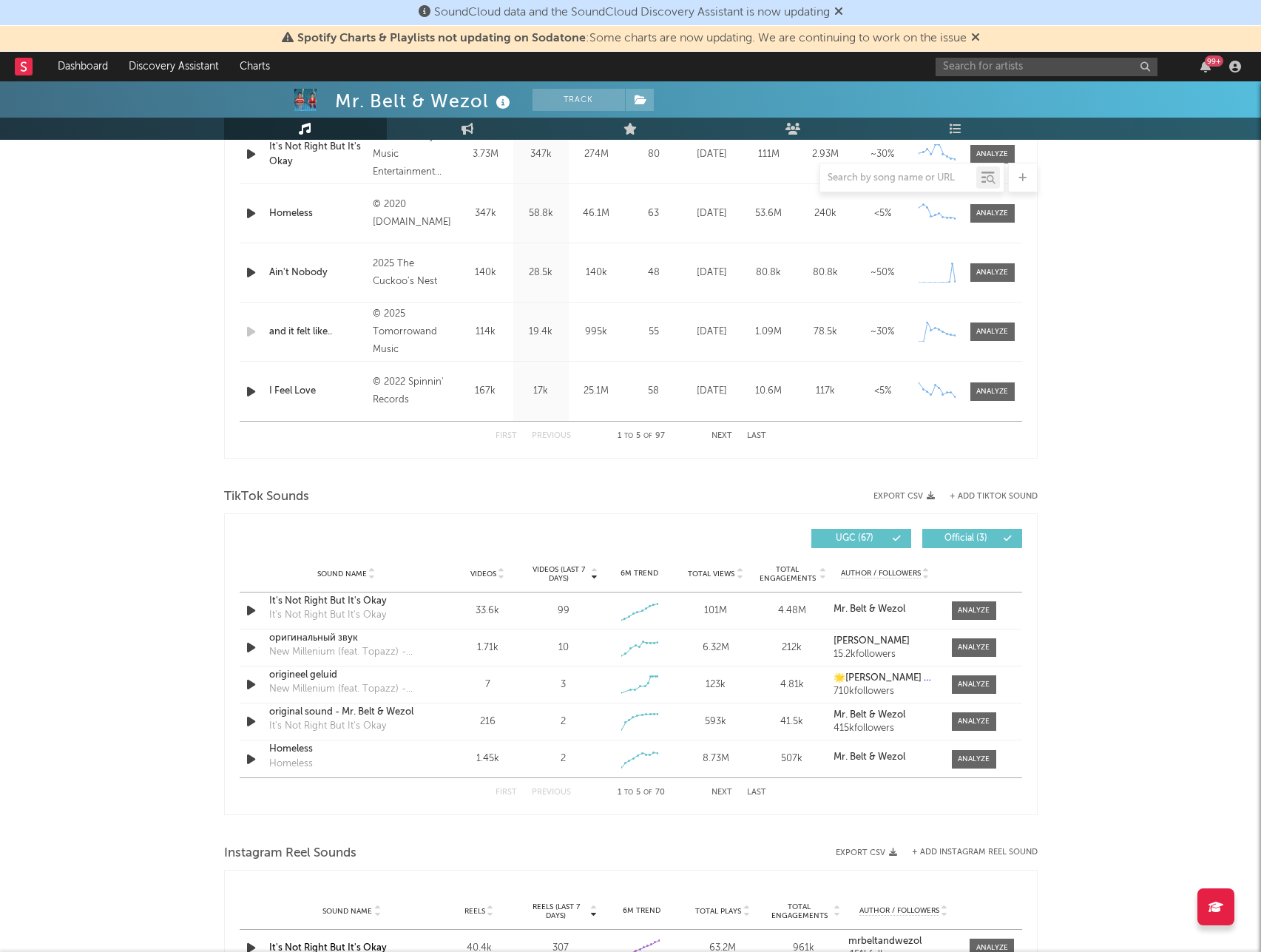
click at [761, 796] on button "Last" at bounding box center [757, 793] width 20 height 8
click at [500, 794] on button "First" at bounding box center [507, 793] width 22 height 8
